Goal: Information Seeking & Learning: Learn about a topic

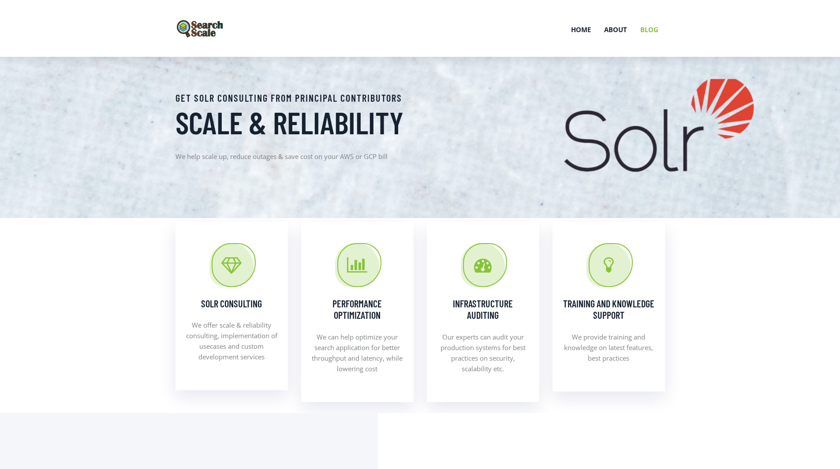
click at [643, 27] on link "Blog" at bounding box center [648, 30] width 31 height 46
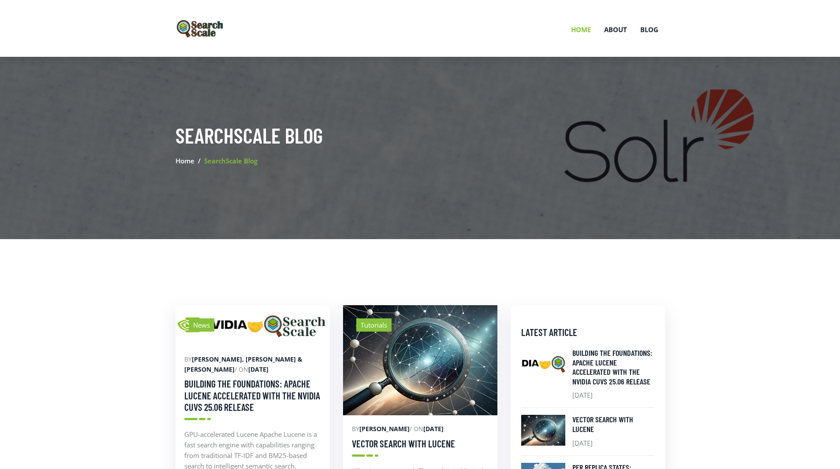
click at [578, 30] on link "Home" at bounding box center [580, 30] width 33 height 46
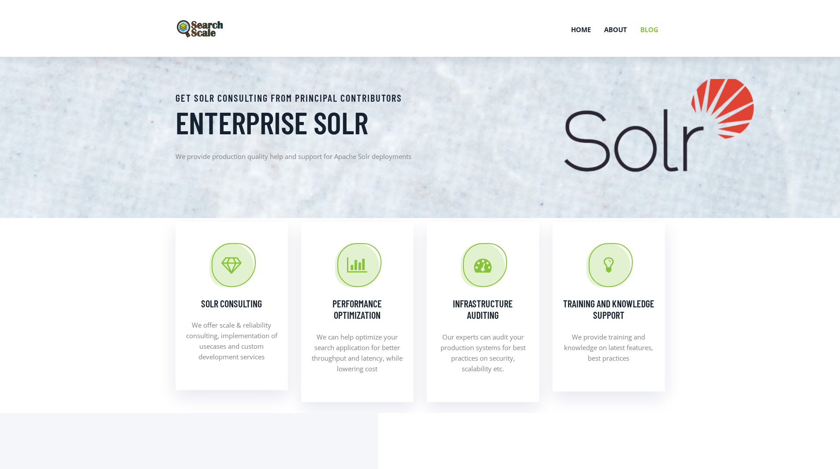
click at [651, 34] on link "Blog" at bounding box center [648, 30] width 31 height 46
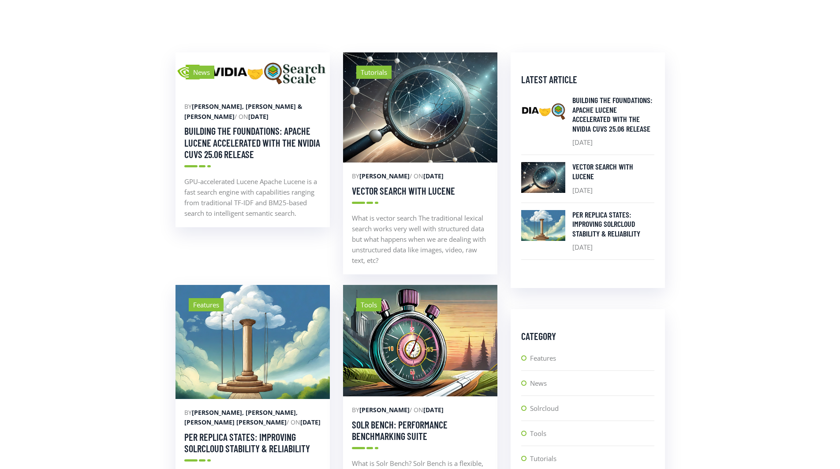
scroll to position [299, 0]
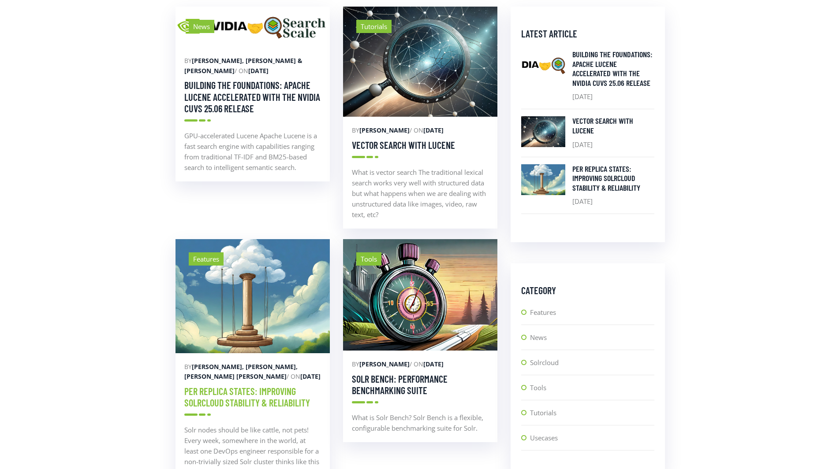
drag, startPoint x: 222, startPoint y: 399, endPoint x: 214, endPoint y: 407, distance: 11.2
click at [222, 399] on link "Per Replica States: Improving SolrCloud stability & reliability" at bounding box center [247, 397] width 126 height 23
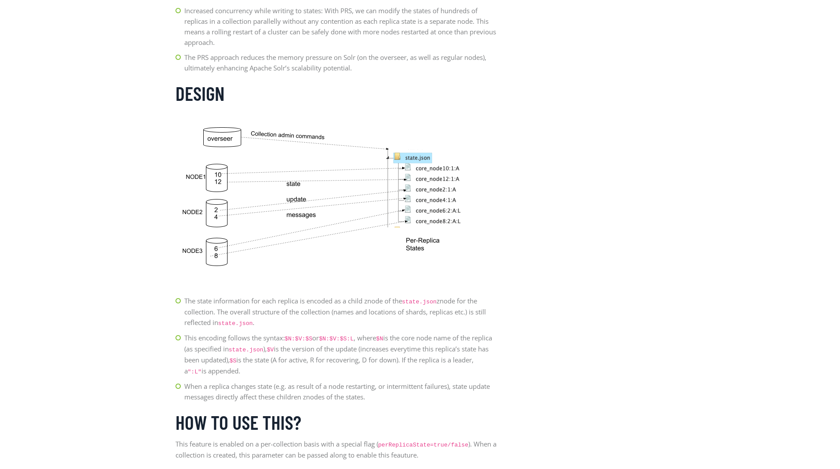
scroll to position [1569, 0]
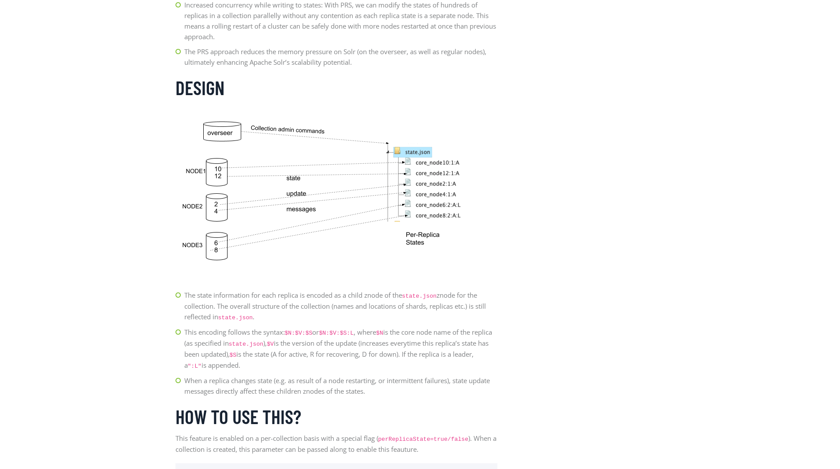
drag, startPoint x: 839, startPoint y: 288, endPoint x: 826, endPoint y: 346, distance: 59.2
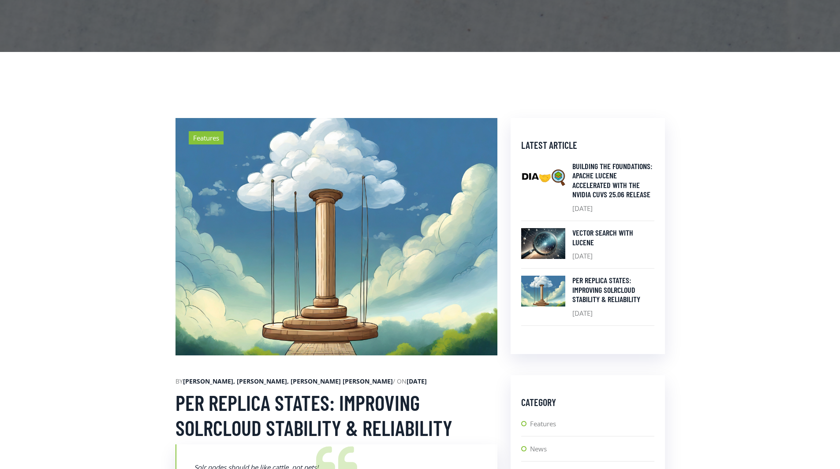
scroll to position [278, 0]
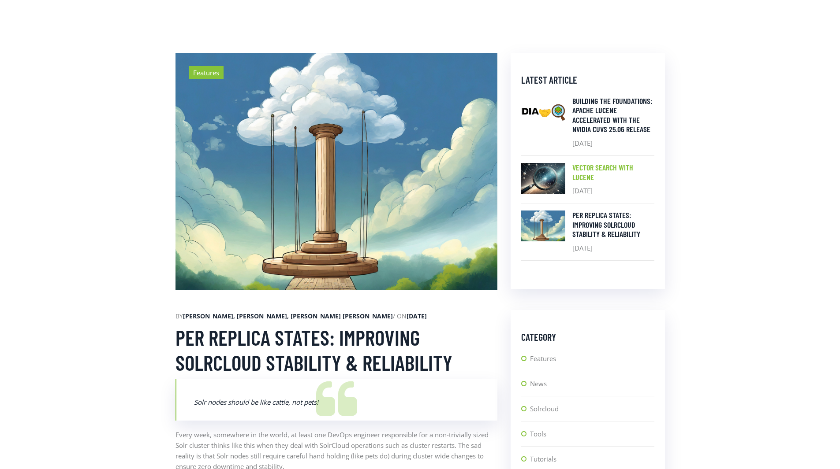
click at [603, 171] on h5 "Vector Search with Lucene" at bounding box center [613, 172] width 82 height 19
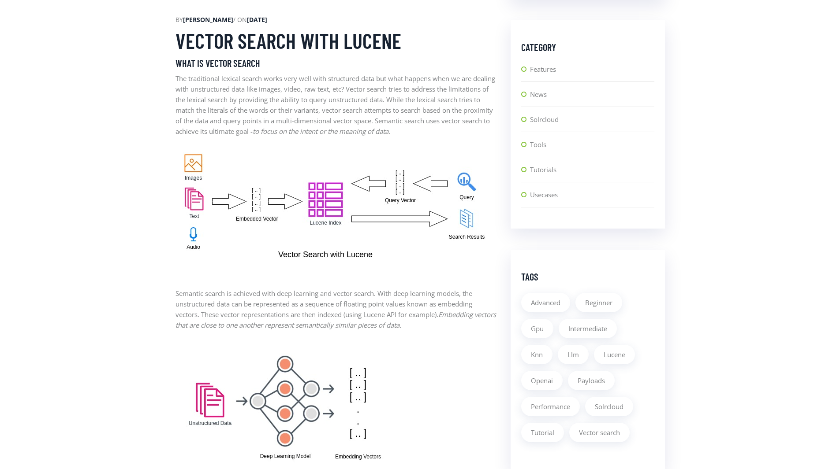
scroll to position [546, 0]
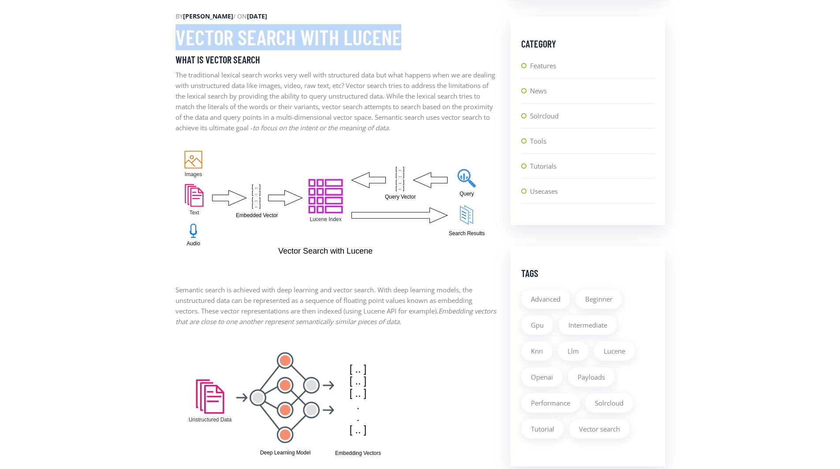
drag, startPoint x: 172, startPoint y: 34, endPoint x: 469, endPoint y: 33, distance: 296.6
click at [469, 33] on h2 "Vector Search with Lucene" at bounding box center [336, 38] width 322 height 26
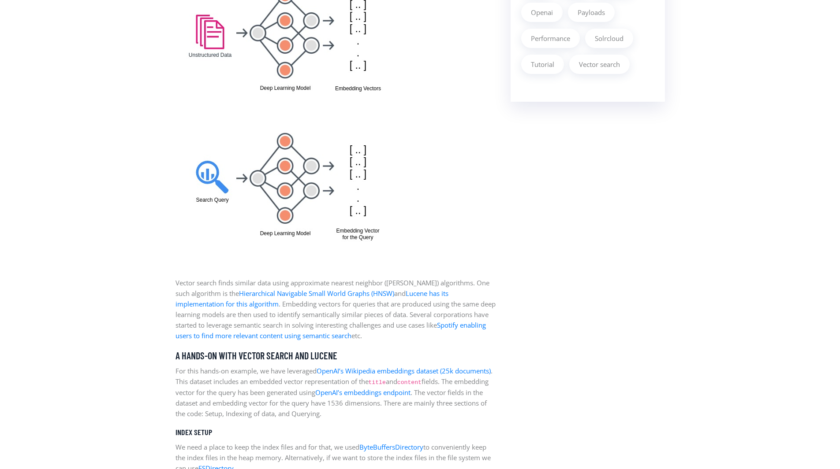
scroll to position [968, 0]
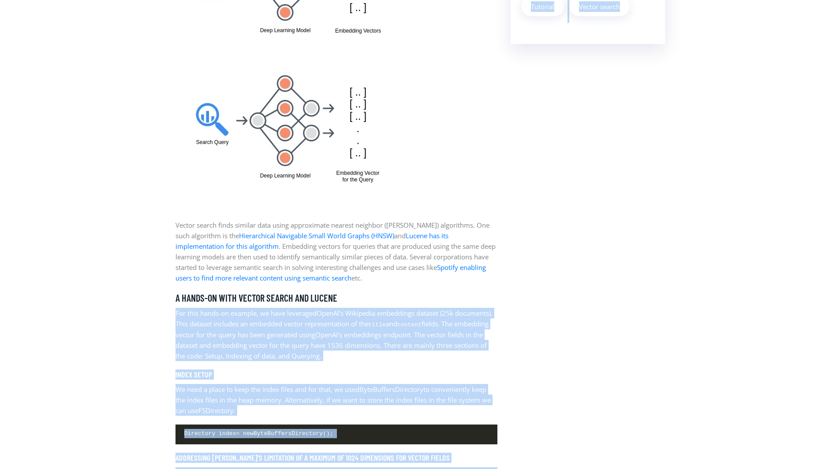
drag, startPoint x: 172, startPoint y: 313, endPoint x: 621, endPoint y: 316, distance: 449.1
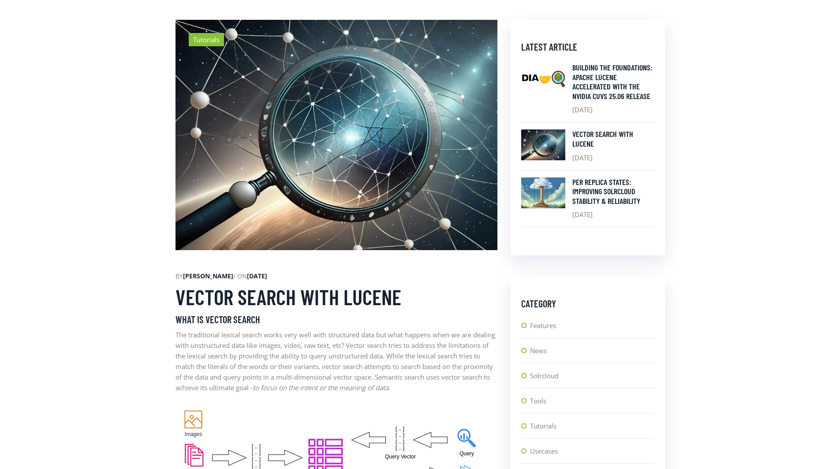
scroll to position [209, 0]
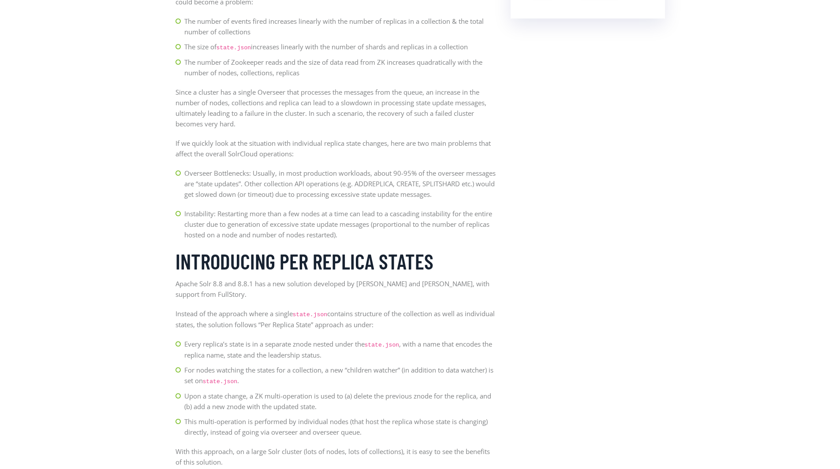
scroll to position [1079, 0]
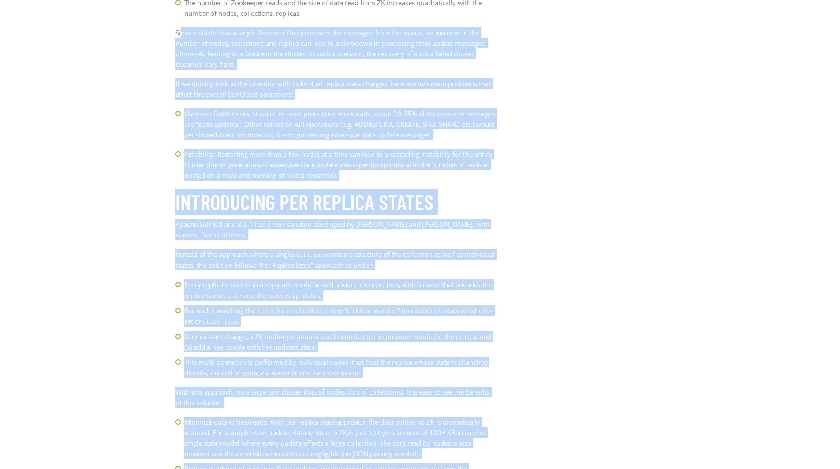
drag, startPoint x: 180, startPoint y: 33, endPoint x: 599, endPoint y: 89, distance: 422.0
click at [599, 89] on div "Features by Noble Paul, Ishan Chattopadhyaya, Anmol Ratan Sachdeva / on 24 Feb …" at bounding box center [420, 330] width 502 height 2157
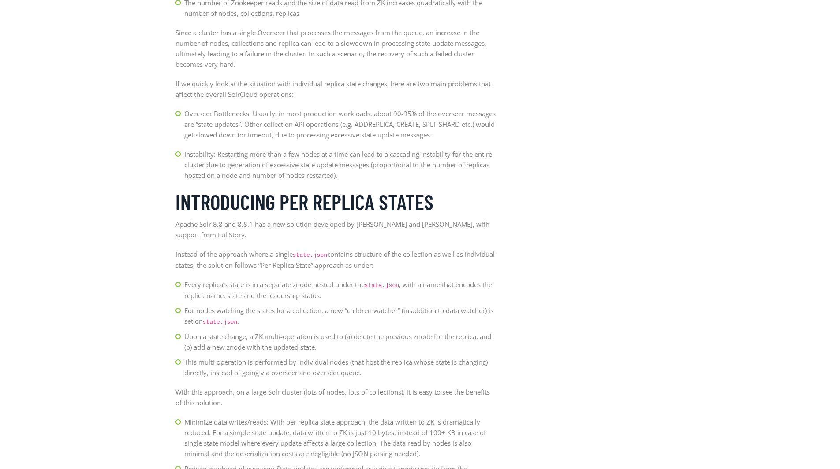
click at [599, 89] on aside "Latest Article Building the foundations: Apache Lucene Accelerated with the NVI…" at bounding box center [587, 330] width 167 height 2157
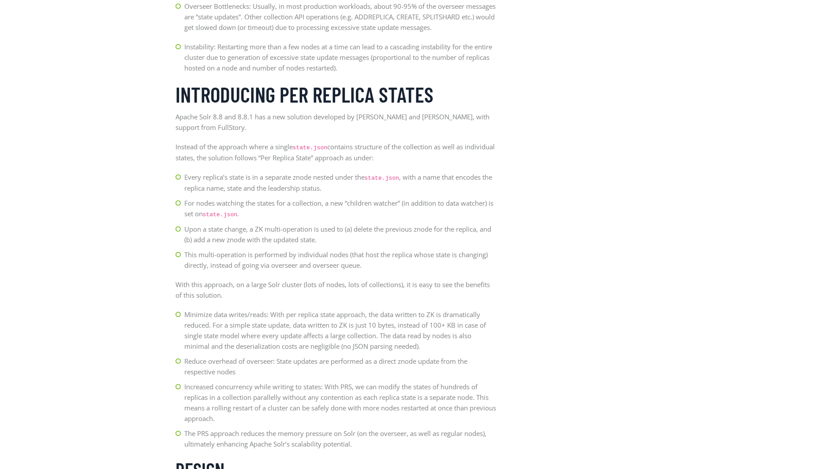
scroll to position [1249, 0]
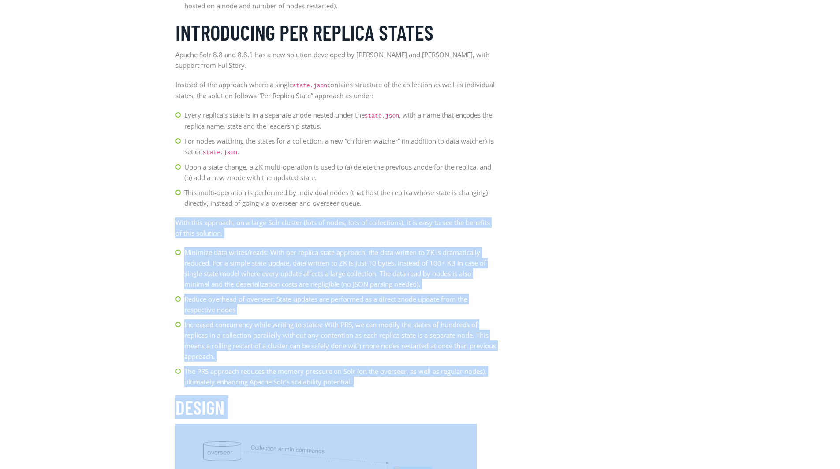
drag, startPoint x: 177, startPoint y: 232, endPoint x: 663, endPoint y: 266, distance: 487.3
click at [663, 266] on div "Features by Noble Paul, Ishan Chattopadhyaya, Anmol Ratan Sachdeva / on 24 Feb …" at bounding box center [420, 160] width 502 height 2157
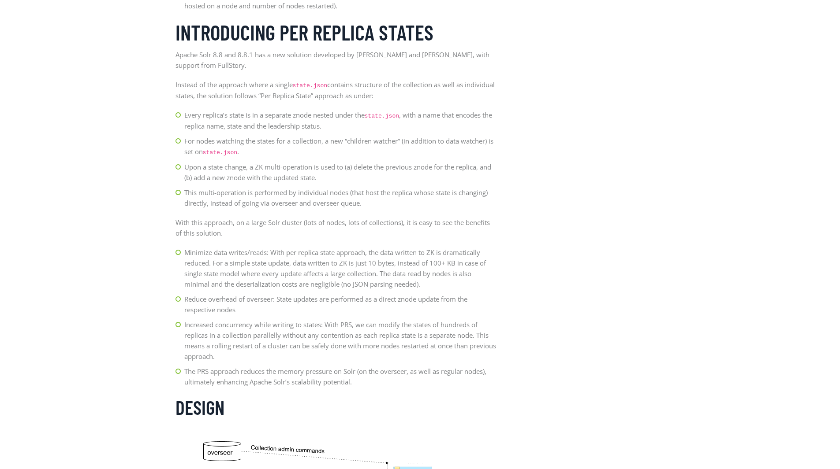
click at [663, 266] on aside "Latest Article Building the foundations: Apache Lucene Accelerated with the NVI…" at bounding box center [587, 160] width 167 height 2157
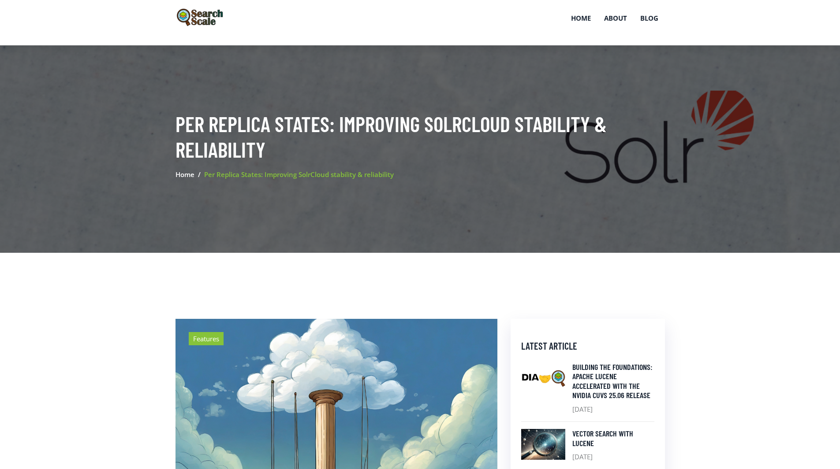
scroll to position [0, 0]
